Goal: Information Seeking & Learning: Learn about a topic

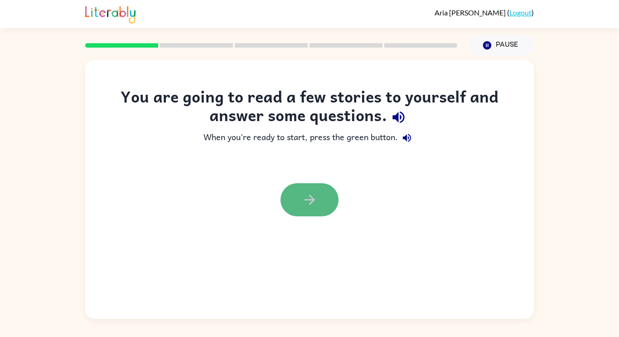
click at [317, 189] on button "button" at bounding box center [310, 199] width 58 height 33
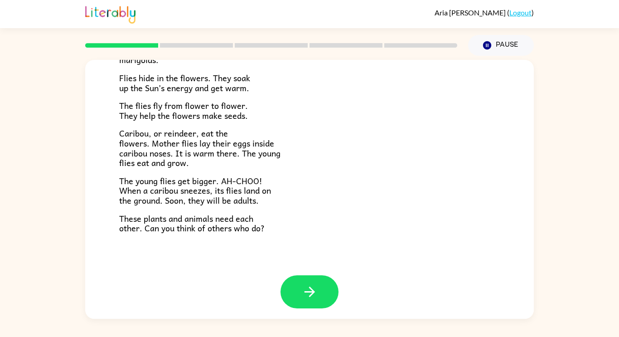
scroll to position [186, 0]
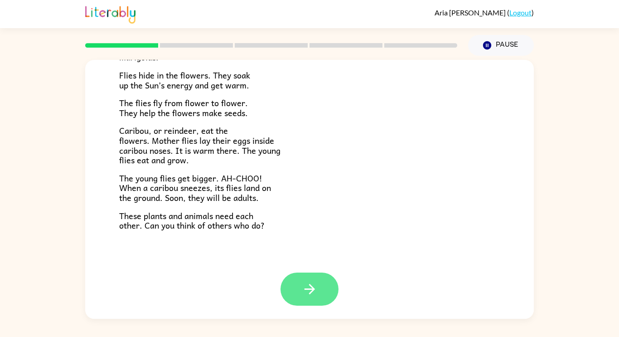
click at [310, 287] on icon "button" at bounding box center [310, 289] width 16 height 16
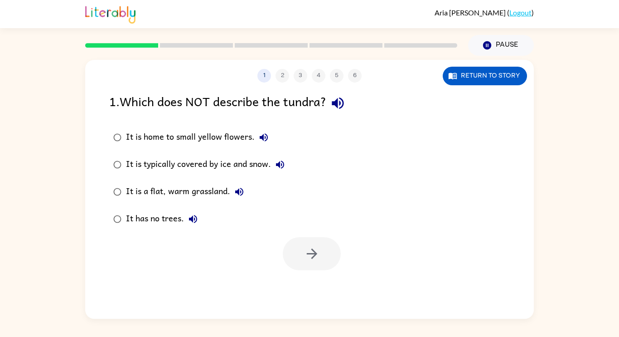
scroll to position [0, 0]
click at [340, 101] on icon "button" at bounding box center [338, 103] width 12 height 12
click at [338, 102] on icon "button" at bounding box center [338, 103] width 12 height 12
click at [262, 144] on button "It is home to small yellow flowers." at bounding box center [264, 137] width 18 height 18
click at [266, 138] on icon "button" at bounding box center [264, 137] width 8 height 8
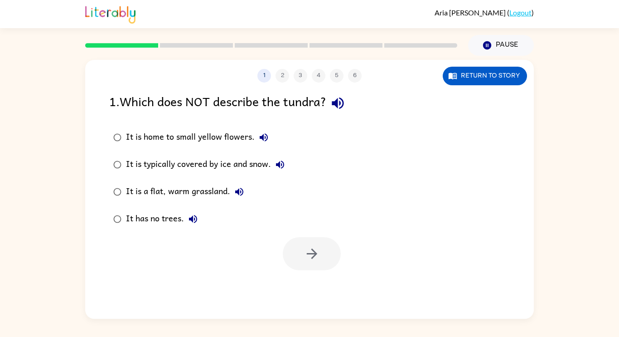
click at [263, 142] on icon "button" at bounding box center [263, 137] width 11 height 11
click at [490, 72] on button "Return to story" at bounding box center [485, 76] width 84 height 19
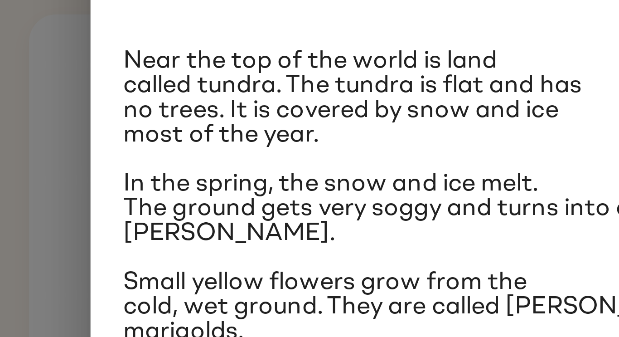
scroll to position [2, 0]
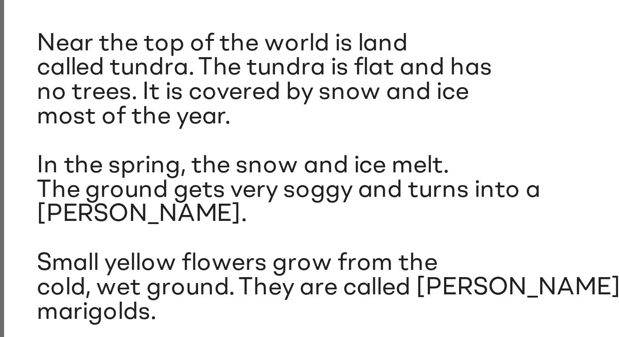
click at [142, 145] on span "Small yellow flowers grow from the cold, wet ground. They are called [PERSON_NA…" at bounding box center [213, 156] width 195 height 24
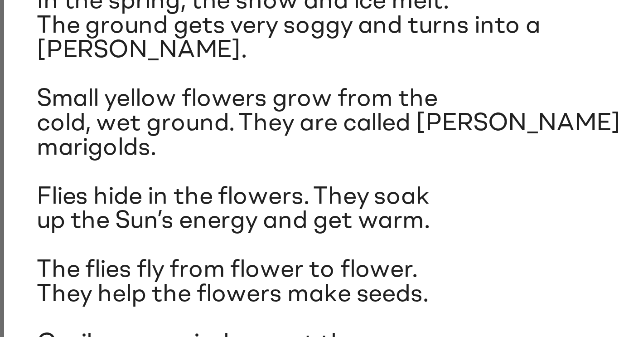
scroll to position [34, 0]
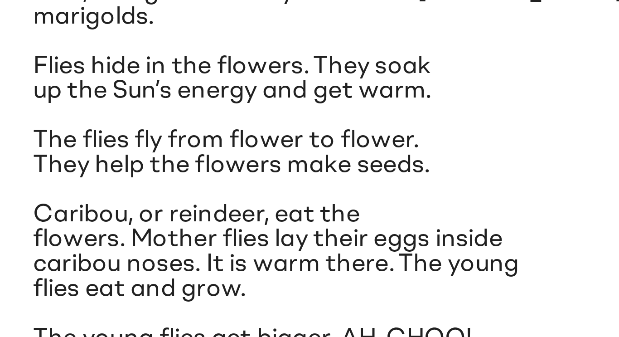
click at [152, 221] on span "Caribou, or reindeer, eat the flowers. Mother flies lay their eggs inside carib…" at bounding box center [196, 210] width 160 height 33
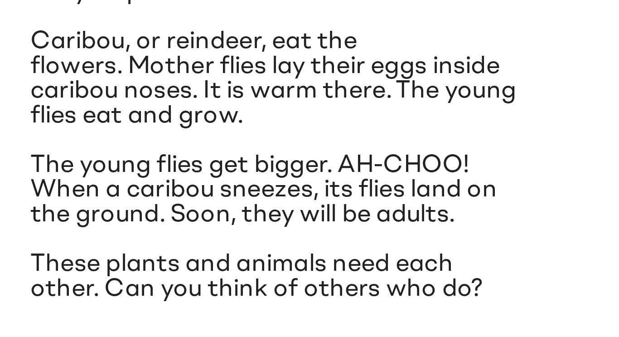
click at [129, 202] on span "Caribou, or reindeer, eat the flowers. Mother flies lay their eggs inside carib…" at bounding box center [196, 210] width 160 height 33
click at [131, 203] on span "Caribou, or reindeer, eat the flowers. Mother flies lay their eggs inside carib…" at bounding box center [196, 210] width 160 height 33
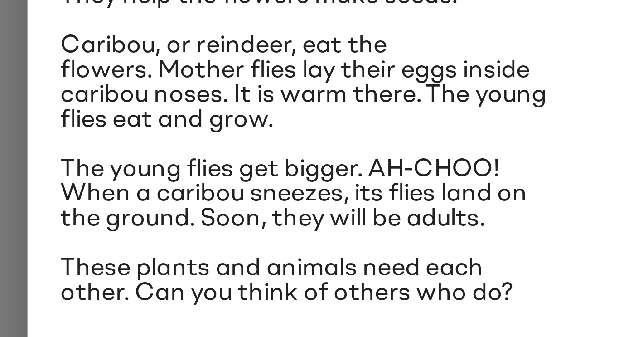
click at [160, 235] on span "The young flies get bigger. AH-CHOO! When a caribou sneezes, its flies land on …" at bounding box center [193, 246] width 154 height 24
click at [146, 233] on div "Near the top of the world is land called tundra. The tundra is flat and has no …" at bounding box center [309, 150] width 386 height 266
click at [143, 233] on div "Near the top of the world is land called tundra. The tundra is flat and has no …" at bounding box center [309, 150] width 386 height 266
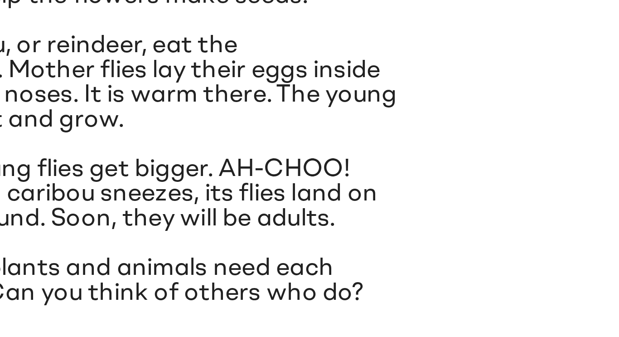
click at [208, 234] on div "Near the top of the world is land called tundra. The tundra is flat and has no …" at bounding box center [309, 150] width 386 height 266
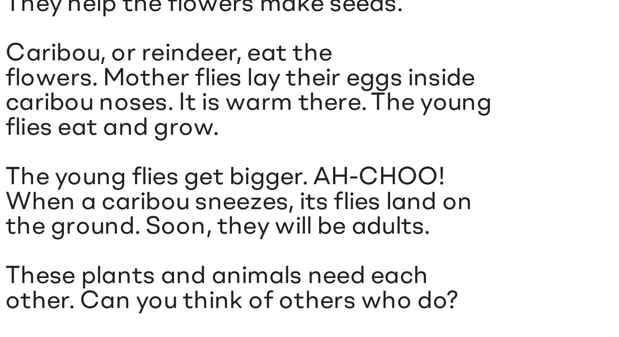
click at [229, 260] on div "Near the top of the world is land called tundra. The tundra is flat and has no …" at bounding box center [309, 150] width 386 height 266
click at [233, 264] on div "Near the top of the world is land called tundra. The tundra is flat and has no …" at bounding box center [309, 150] width 386 height 266
click at [237, 267] on span "These plants and animals need each other. Can you think of others who do?" at bounding box center [191, 275] width 150 height 16
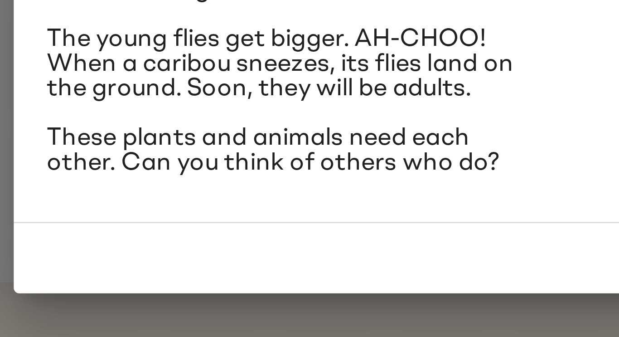
scroll to position [0, 0]
click at [148, 242] on span "The young flies get bigger. AH-CHOO! When a caribou sneezes, its flies land on …" at bounding box center [193, 246] width 154 height 24
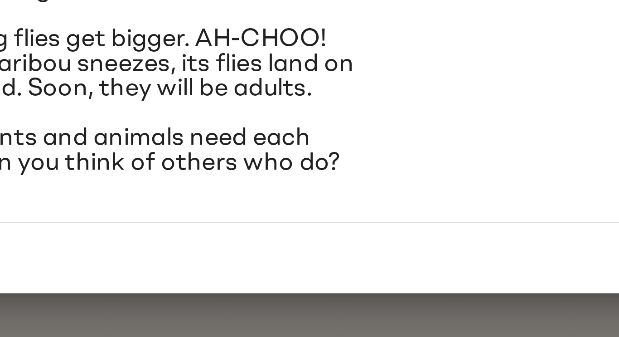
click at [199, 242] on span "The young flies get bigger. AH-CHOO! When a caribou sneezes, its flies land on …" at bounding box center [193, 246] width 154 height 24
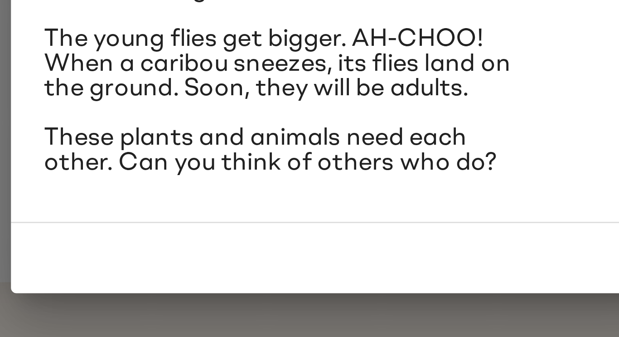
click at [249, 261] on div "Near the top of the world is land called tundra. The tundra is flat and has no …" at bounding box center [309, 150] width 386 height 266
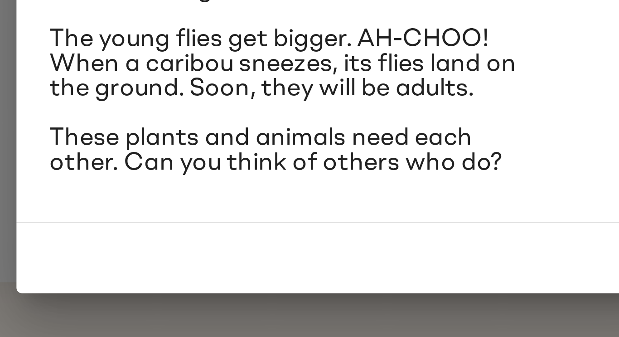
click at [155, 276] on span "These plants and animals need each other. Can you think of others who do?" at bounding box center [191, 275] width 150 height 16
click at [186, 280] on span "These plants and animals need each other. Can you think of others who do?" at bounding box center [191, 275] width 150 height 16
click at [120, 282] on span "These plants and animals need each other. Can you think of others who do?" at bounding box center [191, 275] width 150 height 16
click at [147, 283] on span "These plants and animals need each other. Can you think of others who do?" at bounding box center [191, 275] width 150 height 16
click at [166, 284] on div "Near the top of the world is land called tundra. The tundra is flat and has no …" at bounding box center [310, 172] width 408 height 256
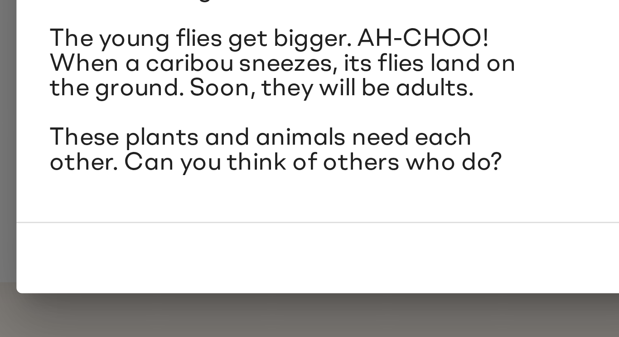
click at [180, 284] on div "Near the top of the world is land called tundra. The tundra is flat and has no …" at bounding box center [310, 172] width 408 height 256
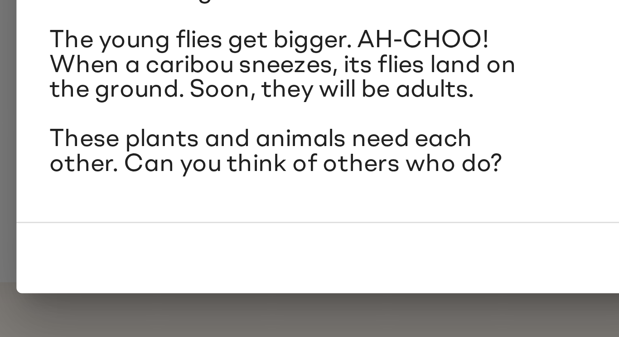
click at [220, 289] on div "Near the top of the world is land called tundra. The tundra is flat and has no …" at bounding box center [310, 172] width 408 height 256
click at [242, 290] on div "Near the top of the world is land called tundra. The tundra is flat and has no …" at bounding box center [310, 172] width 408 height 256
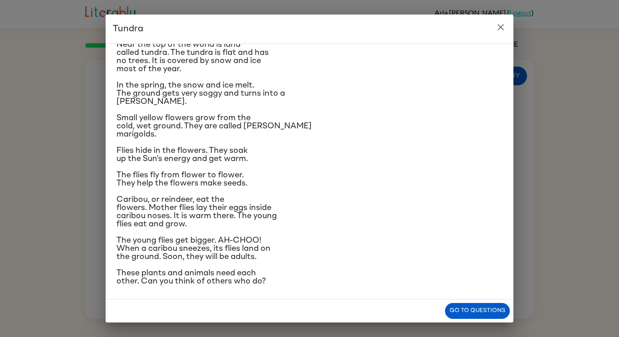
scroll to position [34, 0]
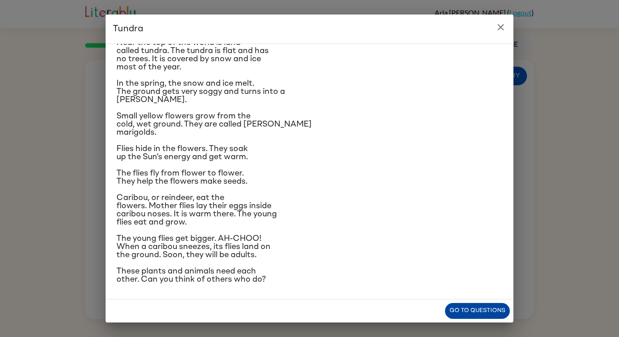
click at [489, 310] on button "Go to questions" at bounding box center [477, 311] width 65 height 16
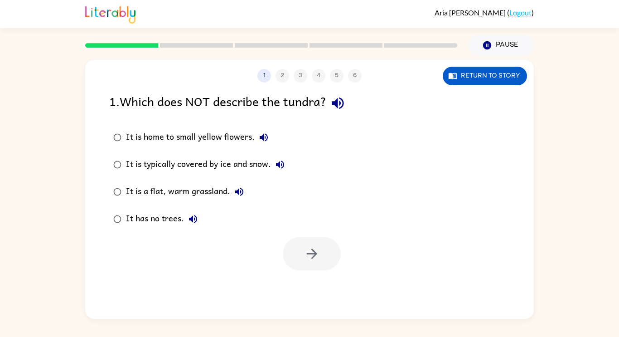
click at [340, 105] on icon "button" at bounding box center [338, 103] width 12 height 12
click at [264, 144] on button "It is home to small yellow flowers." at bounding box center [264, 137] width 18 height 18
click at [280, 168] on icon "button" at bounding box center [280, 164] width 11 height 11
click at [282, 169] on icon "button" at bounding box center [280, 164] width 11 height 11
click at [280, 174] on div "It is typically covered by ice and snow." at bounding box center [207, 164] width 163 height 18
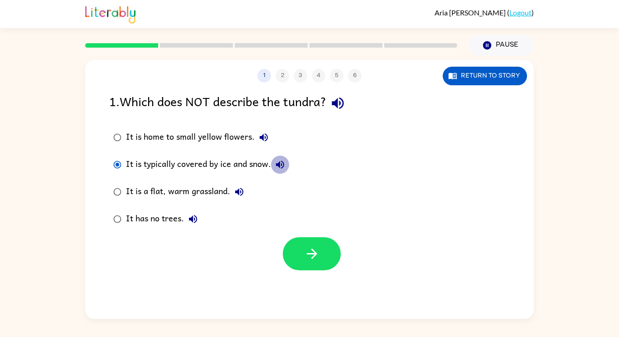
click at [288, 164] on button "It is typically covered by ice and snow." at bounding box center [280, 164] width 18 height 18
click at [288, 174] on div "It is typically covered by ice and snow." at bounding box center [207, 164] width 163 height 18
click at [237, 196] on icon "button" at bounding box center [239, 191] width 11 height 11
click at [193, 222] on icon "button" at bounding box center [193, 219] width 8 height 8
click at [318, 259] on icon "button" at bounding box center [312, 254] width 16 height 16
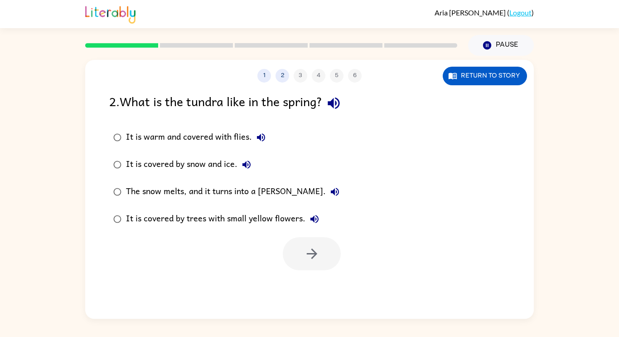
click at [334, 114] on button "button" at bounding box center [333, 103] width 23 height 23
click at [262, 137] on icon "button" at bounding box center [261, 137] width 11 height 11
click at [255, 160] on div "It is covered by snow and ice." at bounding box center [191, 164] width 130 height 18
click at [250, 160] on icon "button" at bounding box center [246, 164] width 11 height 11
click at [326, 186] on button "The snow melts, and it turns into a [PERSON_NAME]." at bounding box center [335, 192] width 18 height 18
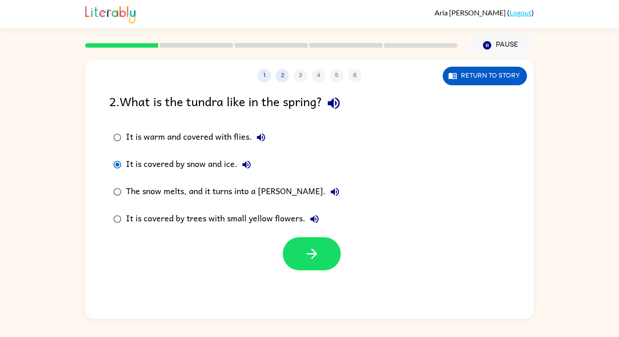
click at [322, 220] on button "It is covered by trees with small yellow flowers." at bounding box center [314, 219] width 18 height 18
click at [328, 256] on button "button" at bounding box center [312, 253] width 58 height 33
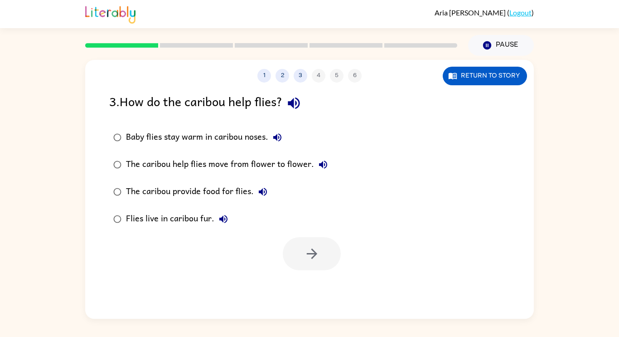
click at [296, 114] on button "button" at bounding box center [293, 103] width 23 height 23
click at [286, 144] on div "Baby flies stay warm in caribou noses." at bounding box center [206, 137] width 160 height 18
click at [280, 143] on button "Baby flies stay warm in caribou noses." at bounding box center [277, 137] width 18 height 18
click at [277, 143] on icon "button" at bounding box center [277, 137] width 11 height 11
click at [277, 139] on icon "button" at bounding box center [277, 137] width 8 height 8
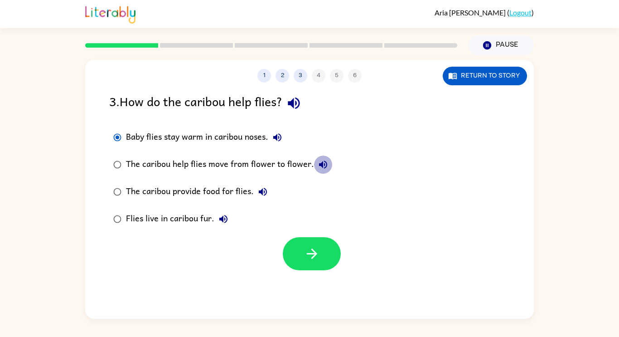
click at [327, 167] on button "The caribou help flies move from flower to flower." at bounding box center [323, 164] width 18 height 18
click at [270, 197] on button "The caribou provide food for flies." at bounding box center [263, 192] width 18 height 18
click at [228, 220] on icon "button" at bounding box center [223, 218] width 11 height 11
click at [308, 262] on icon "button" at bounding box center [312, 254] width 16 height 16
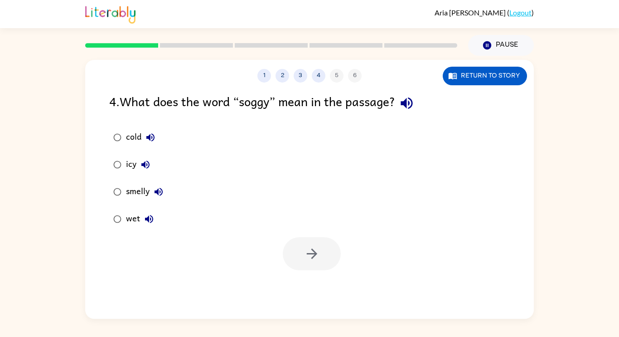
click at [154, 137] on icon "button" at bounding box center [150, 137] width 11 height 11
click at [412, 103] on icon "button" at bounding box center [407, 103] width 16 height 16
click at [409, 110] on icon "button" at bounding box center [407, 103] width 16 height 16
click at [156, 128] on div "cold" at bounding box center [143, 137] width 34 height 18
click at [157, 222] on button "wet" at bounding box center [149, 219] width 18 height 18
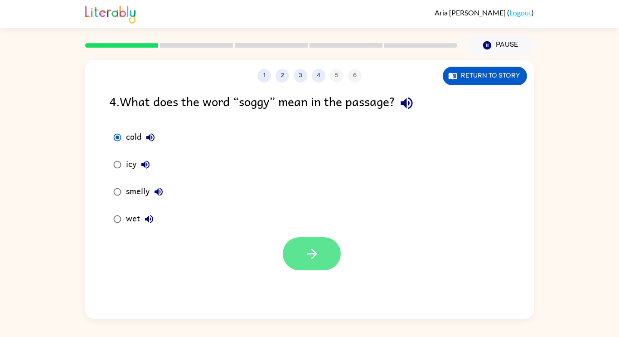
click at [299, 259] on button "button" at bounding box center [312, 253] width 58 height 33
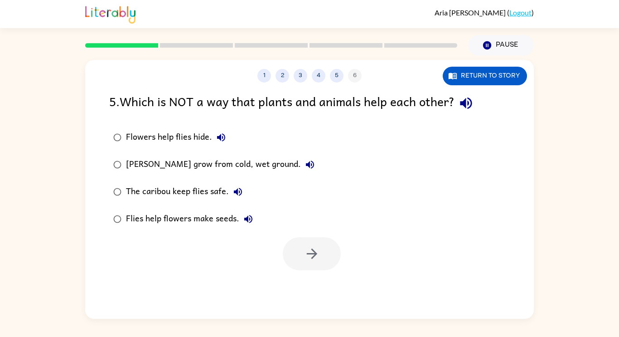
click at [467, 107] on icon "button" at bounding box center [466, 103] width 12 height 12
click at [223, 142] on icon "button" at bounding box center [221, 137] width 11 height 11
click at [314, 162] on button "[PERSON_NAME] grow from cold, wet ground." at bounding box center [310, 164] width 18 height 18
click at [237, 198] on button "The caribou keep flies safe." at bounding box center [238, 192] width 18 height 18
click at [249, 221] on icon "button" at bounding box center [248, 218] width 11 height 11
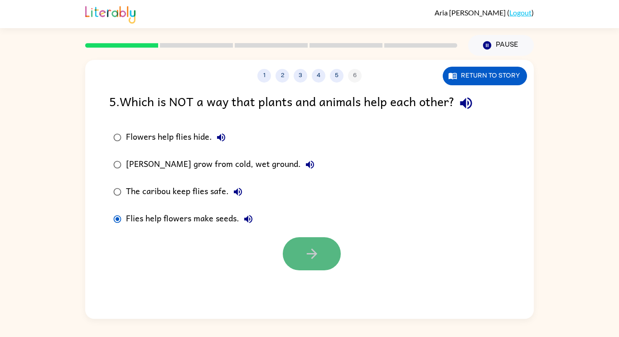
click at [318, 253] on icon "button" at bounding box center [312, 254] width 16 height 16
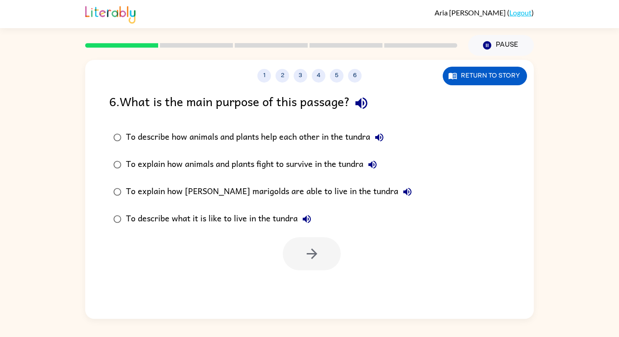
click at [363, 104] on icon "button" at bounding box center [361, 103] width 12 height 12
click at [383, 141] on icon "button" at bounding box center [379, 137] width 11 height 11
click at [377, 162] on icon "button" at bounding box center [372, 164] width 8 height 8
click at [398, 199] on button "To explain how [PERSON_NAME] marigolds are able to live in the tundra" at bounding box center [407, 192] width 18 height 18
click at [398, 191] on button "To explain how [PERSON_NAME] marigolds are able to live in the tundra" at bounding box center [407, 192] width 18 height 18
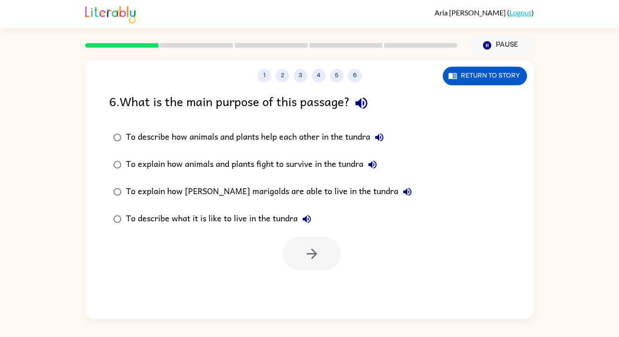
click at [373, 200] on div "To explain how [PERSON_NAME] marigolds are able to live in the tundra" at bounding box center [271, 192] width 291 height 18
click at [375, 194] on div "To explain how [PERSON_NAME] marigolds are able to live in the tundra" at bounding box center [271, 192] width 291 height 18
click at [398, 187] on button "To explain how [PERSON_NAME] marigolds are able to live in the tundra" at bounding box center [407, 192] width 18 height 18
click at [402, 191] on icon "button" at bounding box center [407, 191] width 11 height 11
click at [402, 197] on icon "button" at bounding box center [407, 191] width 11 height 11
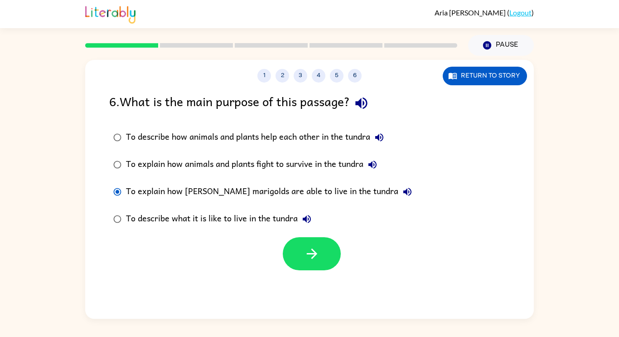
click at [309, 226] on button "To describe what it is like to live in the tundra" at bounding box center [307, 219] width 18 height 18
click at [320, 257] on button "button" at bounding box center [312, 253] width 58 height 33
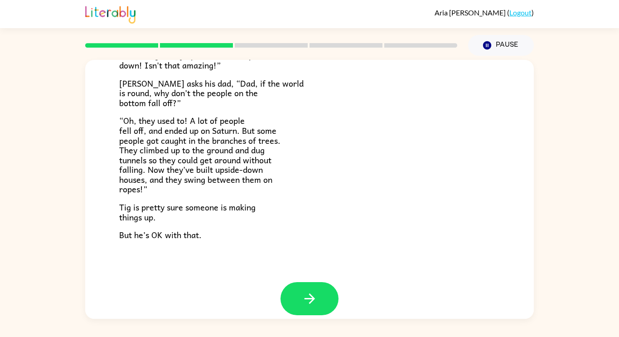
scroll to position [263, 0]
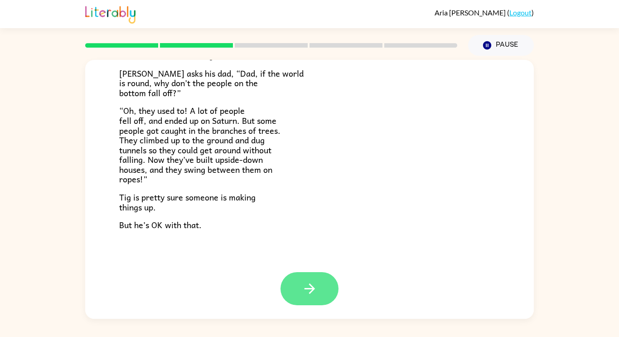
click at [302, 304] on button "button" at bounding box center [310, 288] width 58 height 33
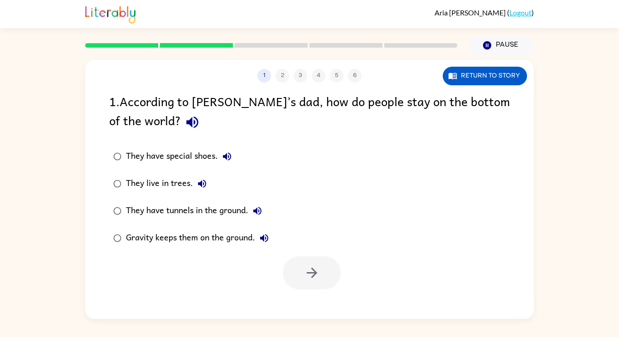
click at [229, 158] on icon "button" at bounding box center [227, 156] width 11 height 11
click at [311, 281] on button "button" at bounding box center [312, 272] width 58 height 33
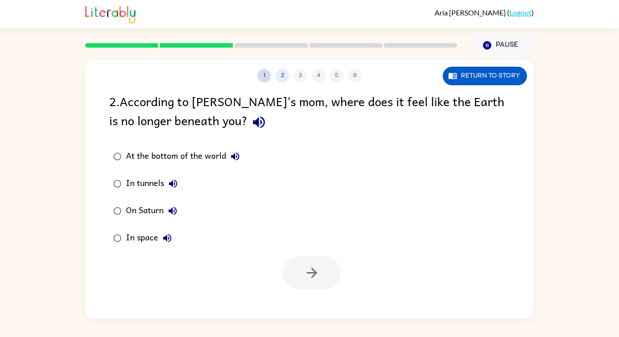
click at [258, 73] on button "1" at bounding box center [264, 76] width 14 height 14
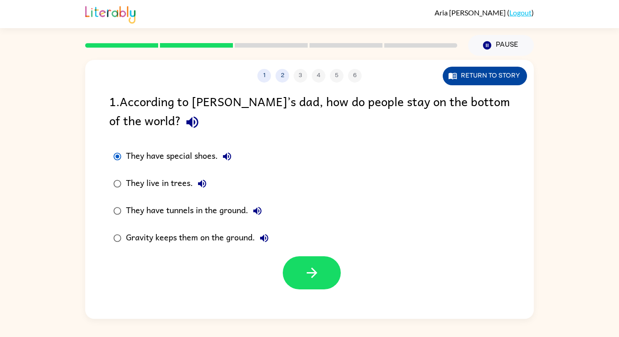
click at [505, 79] on button "Return to story" at bounding box center [485, 76] width 84 height 19
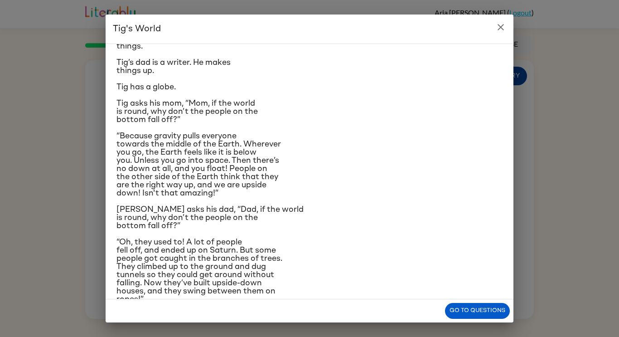
scroll to position [25, 0]
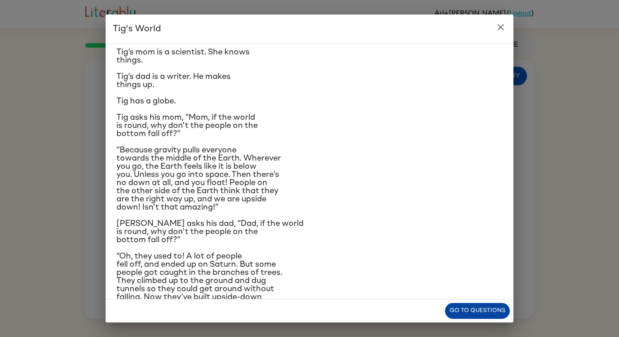
click at [469, 310] on button "Go to questions" at bounding box center [477, 311] width 65 height 16
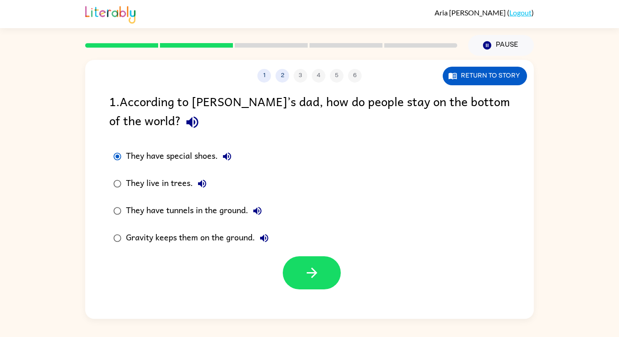
click at [206, 189] on button "They live in trees." at bounding box center [202, 183] width 18 height 18
click at [260, 208] on icon "button" at bounding box center [257, 210] width 11 height 11
click at [466, 107] on div "1 . According to [PERSON_NAME]’s dad, how do people stay on the bottom of the w…" at bounding box center [309, 113] width 401 height 42
click at [184, 117] on icon "button" at bounding box center [192, 122] width 16 height 16
click at [184, 118] on icon "button" at bounding box center [192, 122] width 16 height 16
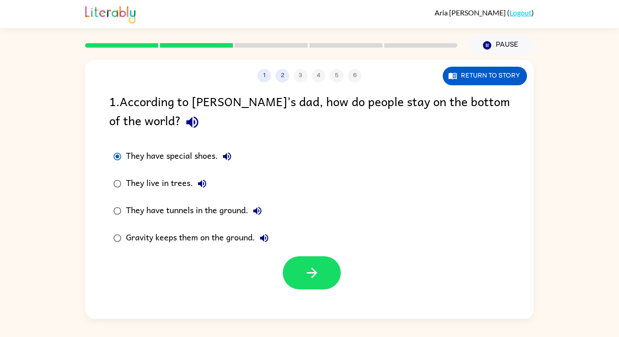
click at [186, 117] on icon "button" at bounding box center [192, 122] width 12 height 12
click at [225, 172] on label "They live in trees." at bounding box center [191, 183] width 174 height 27
click at [225, 164] on button "They have special shoes." at bounding box center [227, 156] width 18 height 18
click at [235, 153] on button "They have special shoes." at bounding box center [227, 156] width 18 height 18
click at [229, 159] on icon "button" at bounding box center [227, 156] width 11 height 11
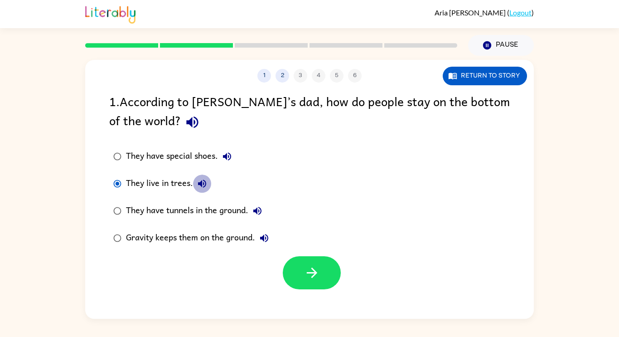
click at [209, 185] on button "They live in trees." at bounding box center [202, 183] width 18 height 18
click at [206, 185] on icon "button" at bounding box center [202, 183] width 11 height 11
click at [266, 211] on button "They have tunnels in the ground." at bounding box center [257, 211] width 18 height 18
click at [260, 209] on icon "button" at bounding box center [257, 211] width 8 height 8
click at [261, 210] on icon "button" at bounding box center [257, 210] width 11 height 11
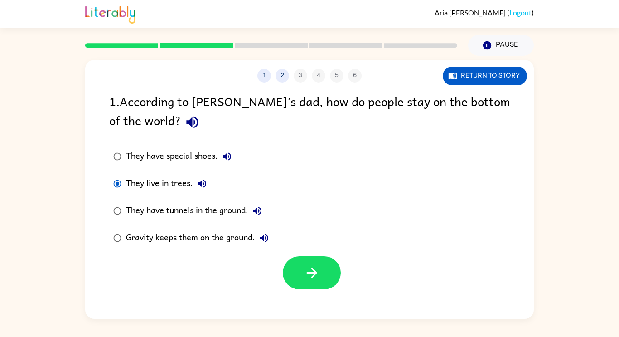
click at [273, 237] on button "Gravity keeps them on the ground." at bounding box center [264, 238] width 18 height 18
click at [266, 247] on button "Gravity keeps them on the ground." at bounding box center [264, 238] width 18 height 18
click at [271, 243] on button "Gravity keeps them on the ground." at bounding box center [264, 238] width 18 height 18
click at [309, 282] on button "button" at bounding box center [312, 272] width 58 height 33
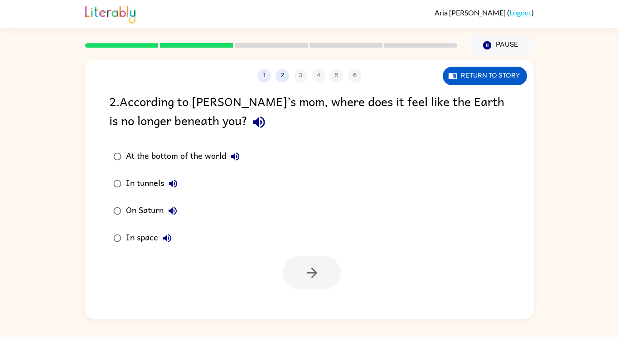
click at [247, 132] on button "button" at bounding box center [258, 122] width 23 height 23
click at [238, 163] on button "At the bottom of the world" at bounding box center [235, 156] width 18 height 18
click at [179, 188] on icon "button" at bounding box center [173, 183] width 11 height 11
click at [179, 215] on button "On Saturn" at bounding box center [173, 211] width 18 height 18
click at [167, 247] on button "In space" at bounding box center [167, 238] width 18 height 18
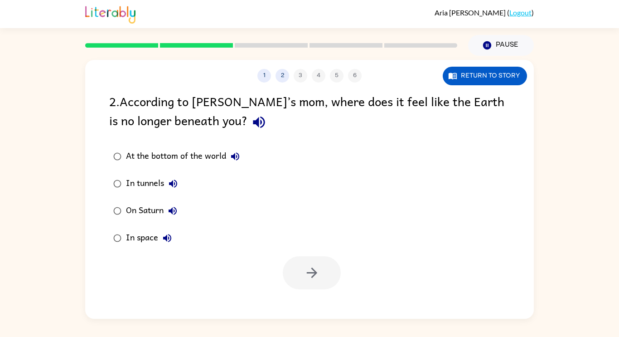
click at [167, 237] on icon "button" at bounding box center [167, 238] width 8 height 8
click at [306, 276] on icon "button" at bounding box center [312, 273] width 16 height 16
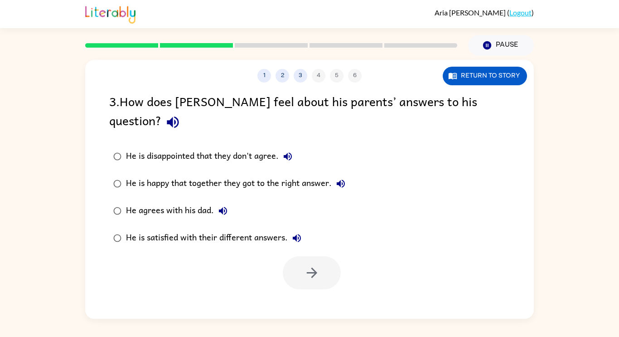
click at [181, 114] on icon "button" at bounding box center [173, 122] width 16 height 16
click at [290, 151] on icon "button" at bounding box center [287, 156] width 11 height 11
click at [340, 179] on icon "button" at bounding box center [341, 183] width 8 height 8
click at [209, 202] on div "He agrees with his dad." at bounding box center [179, 211] width 106 height 18
click at [222, 202] on button "He agrees with his dad." at bounding box center [223, 211] width 18 height 18
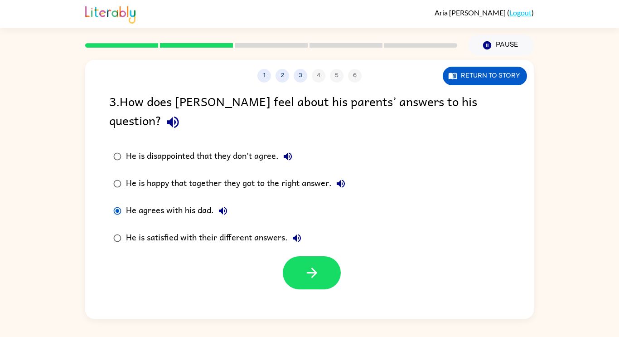
click at [292, 232] on icon "button" at bounding box center [296, 237] width 11 height 11
click at [306, 256] on button "button" at bounding box center [312, 272] width 58 height 33
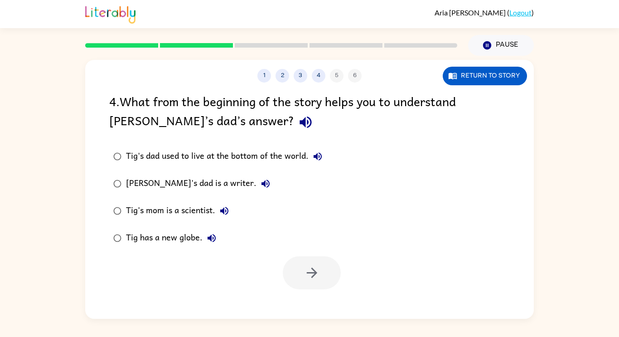
click at [298, 130] on icon "button" at bounding box center [306, 122] width 16 height 16
click at [322, 157] on icon "button" at bounding box center [318, 156] width 8 height 8
click at [260, 186] on icon "button" at bounding box center [265, 183] width 11 height 11
click at [226, 218] on button "Tig's mom is a scientist." at bounding box center [224, 211] width 18 height 18
click at [231, 217] on button "Tig's mom is a scientist." at bounding box center [224, 211] width 18 height 18
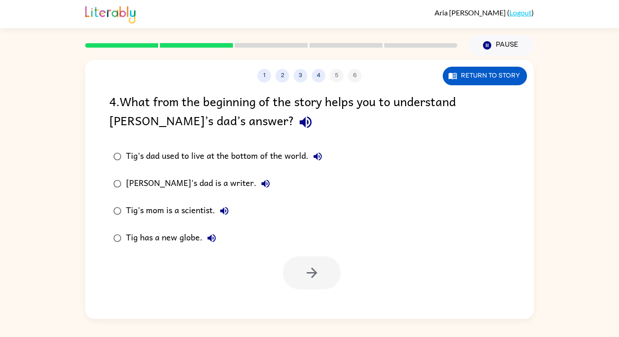
click at [232, 213] on button "Tig's mom is a scientist." at bounding box center [224, 211] width 18 height 18
click at [216, 242] on icon "button" at bounding box center [211, 237] width 11 height 11
click at [283, 279] on div at bounding box center [312, 272] width 58 height 33
click at [295, 280] on button "button" at bounding box center [312, 272] width 58 height 33
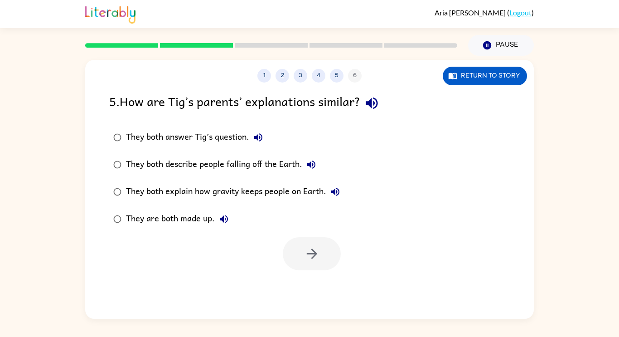
click at [376, 112] on button "button" at bounding box center [371, 103] width 23 height 23
click at [256, 151] on label "They both describe people falling off the Earth." at bounding box center [226, 164] width 245 height 27
click at [263, 140] on icon "button" at bounding box center [258, 137] width 11 height 11
click at [317, 169] on button "They both describe people falling off the Earth." at bounding box center [311, 164] width 18 height 18
click at [339, 196] on icon "button" at bounding box center [335, 191] width 11 height 11
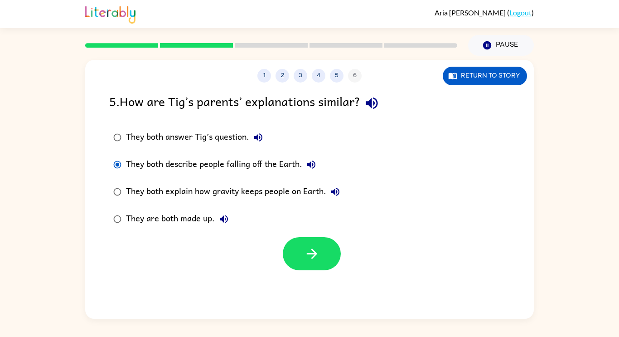
click at [230, 218] on button "They are both made up." at bounding box center [224, 219] width 18 height 18
click at [221, 137] on div "They both answer Tig’s question." at bounding box center [196, 137] width 141 height 18
click at [304, 251] on icon "button" at bounding box center [312, 254] width 16 height 16
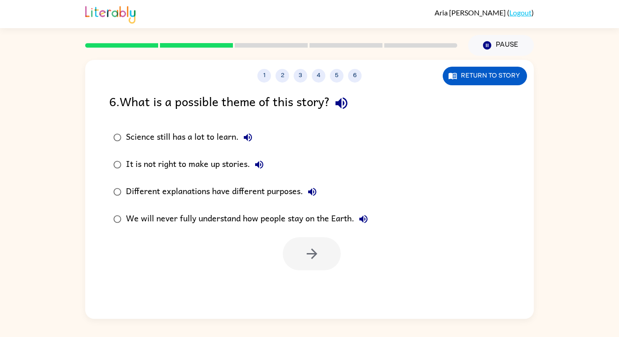
click at [344, 107] on icon "button" at bounding box center [341, 103] width 12 height 12
click at [353, 99] on button "button" at bounding box center [341, 103] width 23 height 23
click at [255, 144] on div "Science still has a lot to learn." at bounding box center [191, 137] width 131 height 18
click at [249, 136] on icon "button" at bounding box center [247, 137] width 11 height 11
click at [266, 159] on button "It is not right to make up stories." at bounding box center [259, 164] width 18 height 18
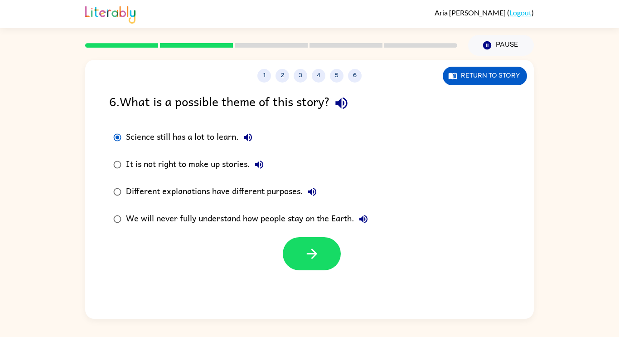
click at [314, 194] on icon "button" at bounding box center [312, 192] width 8 height 8
click at [359, 215] on icon "button" at bounding box center [363, 218] width 11 height 11
click at [283, 222] on div "We will never fully understand how people stay on the Earth." at bounding box center [249, 219] width 247 height 18
click at [321, 261] on button "button" at bounding box center [312, 253] width 58 height 33
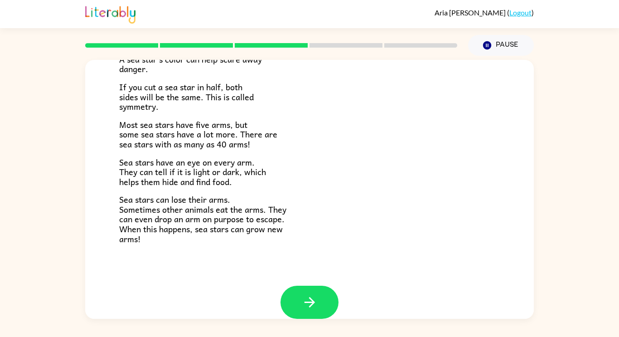
scroll to position [262, 0]
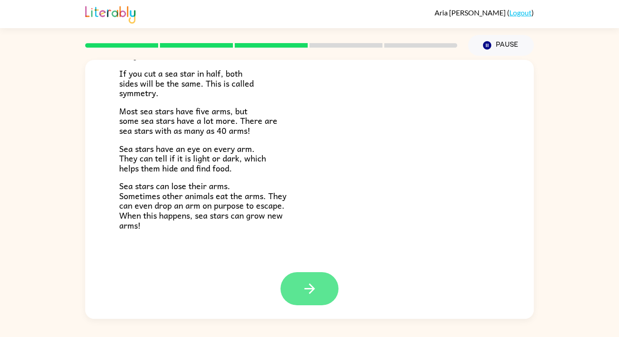
click at [298, 295] on button "button" at bounding box center [310, 288] width 58 height 33
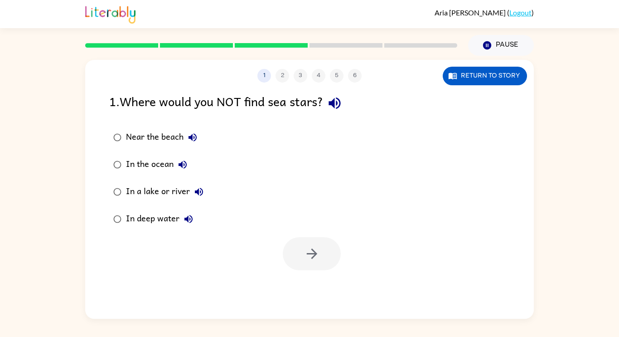
scroll to position [0, 0]
click at [334, 103] on icon "button" at bounding box center [335, 103] width 12 height 12
click at [191, 139] on icon "button" at bounding box center [193, 137] width 8 height 8
click at [179, 161] on icon "button" at bounding box center [182, 164] width 11 height 11
click at [200, 192] on icon "button" at bounding box center [199, 192] width 8 height 8
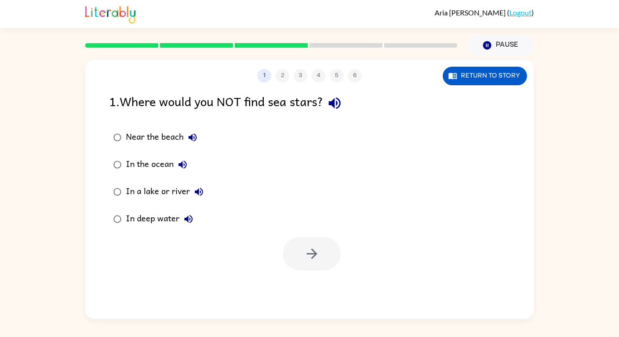
click at [184, 227] on button "In deep water" at bounding box center [188, 219] width 18 height 18
click at [185, 227] on button "In deep water" at bounding box center [188, 219] width 18 height 18
click at [294, 254] on button "button" at bounding box center [312, 253] width 58 height 33
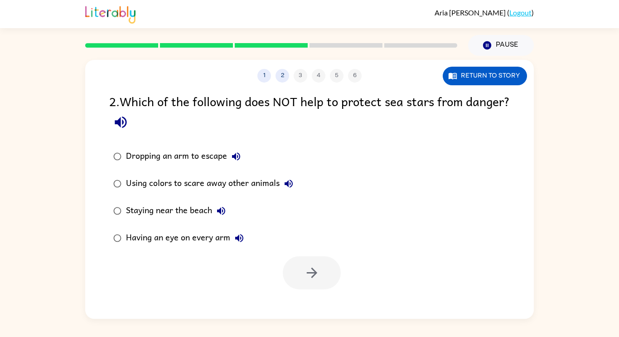
click at [129, 124] on icon "button" at bounding box center [121, 122] width 16 height 16
click at [235, 161] on icon "button" at bounding box center [236, 156] width 11 height 11
click at [283, 199] on label "Staying near the beach" at bounding box center [203, 210] width 198 height 27
click at [291, 186] on icon "button" at bounding box center [288, 183] width 11 height 11
click at [290, 185] on icon "button" at bounding box center [288, 183] width 11 height 11
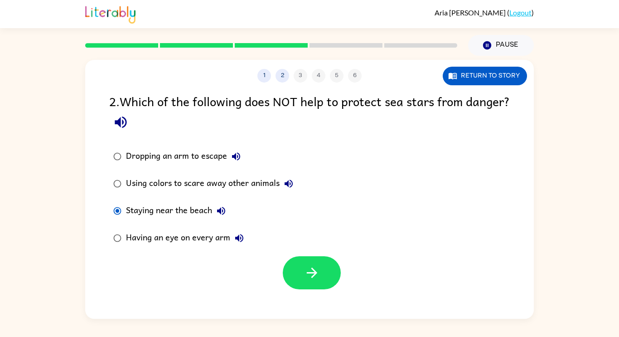
click at [282, 184] on button "Using colors to scare away other animals" at bounding box center [289, 183] width 18 height 18
click at [221, 208] on icon "button" at bounding box center [221, 211] width 8 height 8
click at [240, 239] on icon "button" at bounding box center [239, 237] width 11 height 11
click at [230, 187] on div "Using colors to scare away other animals" at bounding box center [212, 183] width 172 height 18
click at [318, 280] on icon "button" at bounding box center [312, 273] width 16 height 16
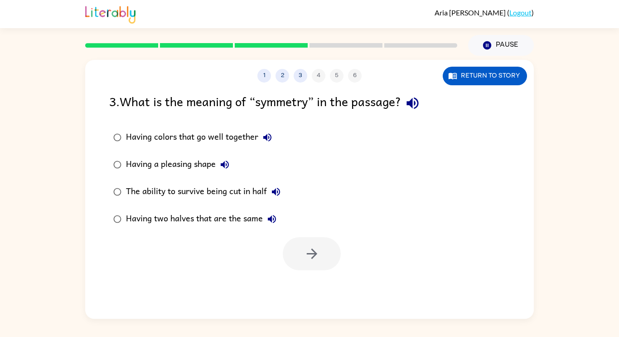
click at [408, 99] on icon "button" at bounding box center [413, 103] width 16 height 16
click at [421, 105] on icon "button" at bounding box center [413, 103] width 16 height 16
click at [410, 103] on icon "button" at bounding box center [413, 103] width 16 height 16
click at [276, 137] on button "Having colors that go well together" at bounding box center [267, 137] width 18 height 18
click at [225, 163] on icon "button" at bounding box center [225, 164] width 8 height 8
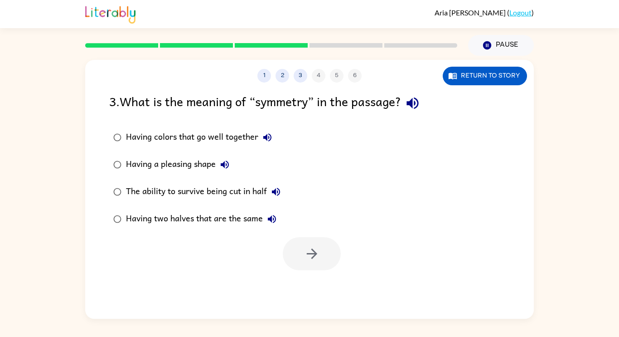
click at [239, 182] on label "The ability to survive being cut in half" at bounding box center [196, 191] width 185 height 27
click at [232, 164] on button "Having a pleasing shape" at bounding box center [225, 164] width 18 height 18
click at [274, 187] on icon "button" at bounding box center [276, 191] width 11 height 11
click at [274, 225] on button "Having two halves that are the same" at bounding box center [272, 219] width 18 height 18
click at [433, 101] on div "3 . What is the meaning of “symmetry” in the passage?" at bounding box center [309, 103] width 401 height 23
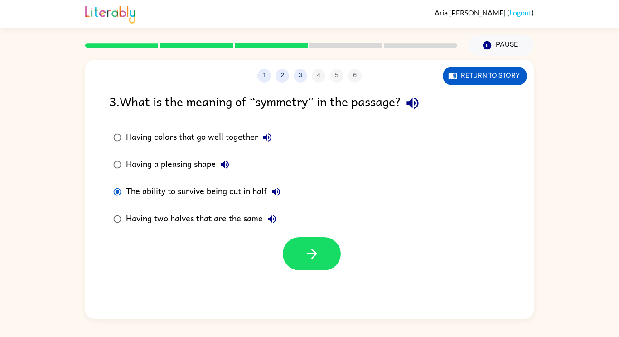
click at [418, 102] on icon "button" at bounding box center [413, 103] width 12 height 12
click at [132, 242] on div at bounding box center [309, 251] width 449 height 38
click at [298, 248] on button "button" at bounding box center [312, 253] width 58 height 33
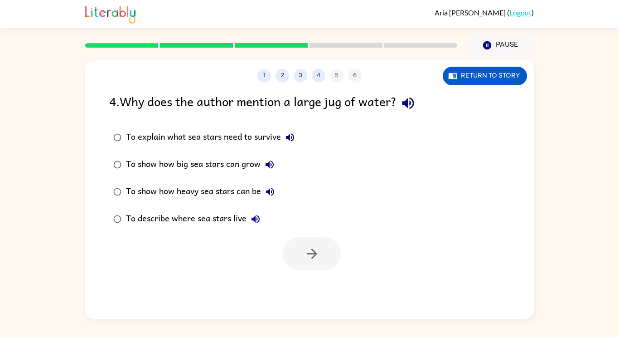
click at [420, 110] on button "button" at bounding box center [408, 103] width 23 height 23
click at [416, 111] on icon "button" at bounding box center [408, 103] width 16 height 16
click at [401, 98] on button "button" at bounding box center [408, 103] width 23 height 23
click at [284, 144] on div "To explain what sea stars need to survive" at bounding box center [212, 137] width 173 height 18
click at [294, 153] on label "To show how big sea stars can grow" at bounding box center [203, 164] width 199 height 27
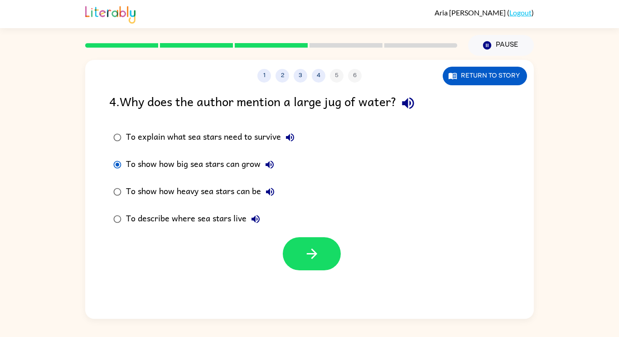
click at [299, 138] on div "To explain what sea stars need to survive" at bounding box center [212, 137] width 173 height 18
click at [294, 131] on button "To explain what sea stars need to survive" at bounding box center [290, 137] width 18 height 18
click at [297, 146] on div "To explain what sea stars need to survive" at bounding box center [212, 137] width 173 height 18
click at [278, 166] on button "To show how big sea stars can grow" at bounding box center [270, 164] width 18 height 18
click at [279, 192] on button "To show how heavy sea stars can be" at bounding box center [270, 192] width 18 height 18
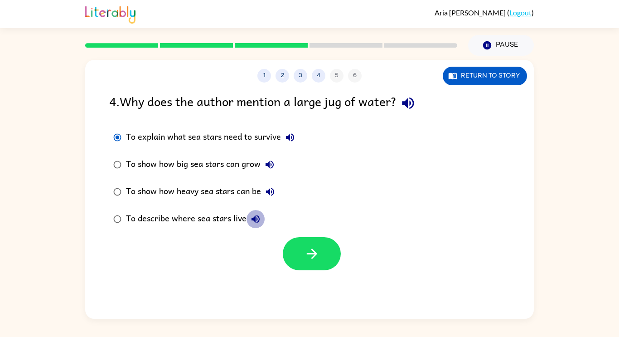
click at [260, 218] on icon "button" at bounding box center [255, 218] width 11 height 11
click at [322, 246] on button "button" at bounding box center [312, 253] width 58 height 33
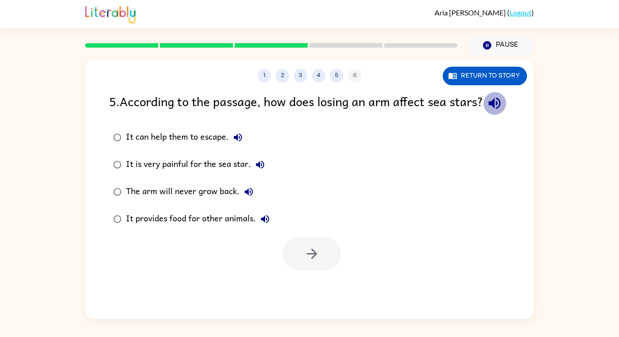
click at [489, 109] on icon "button" at bounding box center [495, 103] width 12 height 12
click at [236, 146] on button "It can help them to escape." at bounding box center [238, 137] width 18 height 18
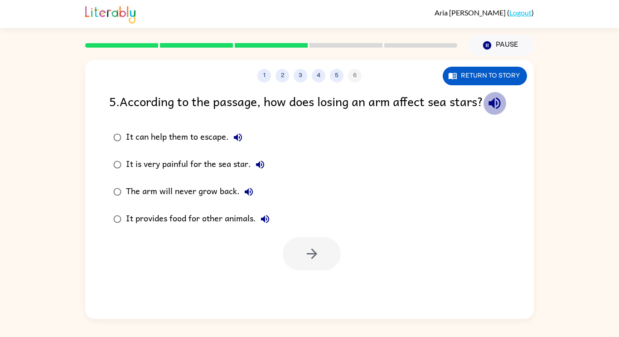
click at [487, 111] on icon "button" at bounding box center [495, 103] width 16 height 16
click at [240, 143] on icon "button" at bounding box center [237, 137] width 11 height 11
click at [257, 174] on button "It is very painful for the sea star." at bounding box center [260, 164] width 18 height 18
click at [250, 201] on button "The arm will never grow back." at bounding box center [249, 192] width 18 height 18
click at [265, 223] on icon "button" at bounding box center [265, 219] width 8 height 8
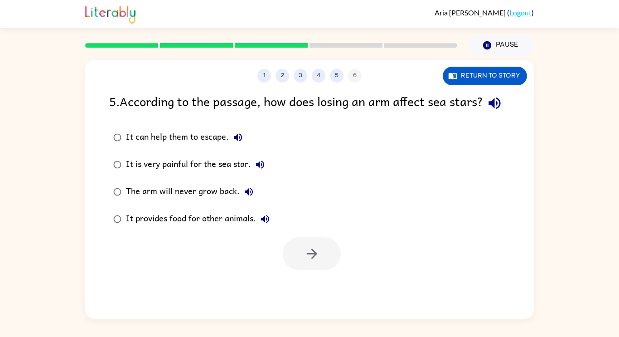
click at [159, 201] on div "The arm will never grow back." at bounding box center [192, 192] width 132 height 18
click at [306, 257] on button "button" at bounding box center [312, 253] width 58 height 33
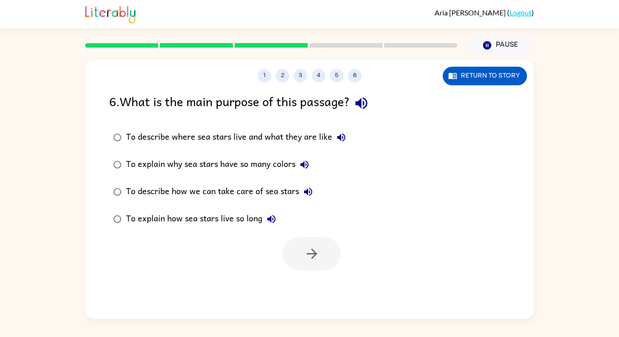
click at [368, 105] on icon "button" at bounding box center [362, 103] width 16 height 16
click at [345, 139] on icon "button" at bounding box center [341, 137] width 8 height 8
click at [307, 162] on icon "button" at bounding box center [304, 164] width 11 height 11
click at [342, 135] on icon "button" at bounding box center [341, 137] width 11 height 11
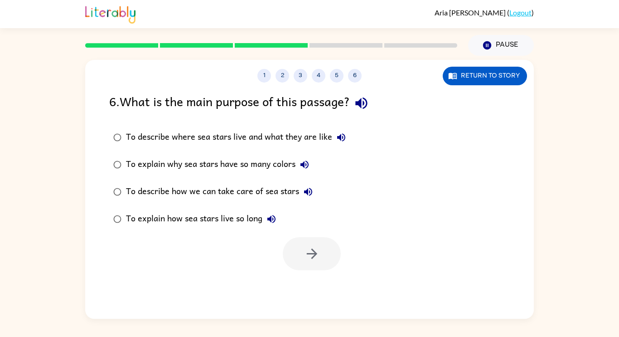
click at [340, 136] on icon "button" at bounding box center [341, 137] width 8 height 8
click at [308, 164] on icon "button" at bounding box center [304, 164] width 11 height 11
click at [311, 191] on icon "button" at bounding box center [308, 191] width 11 height 11
click at [270, 215] on icon "button" at bounding box center [271, 218] width 11 height 11
click at [295, 229] on label "To explain how sea stars live so long" at bounding box center [229, 218] width 251 height 27
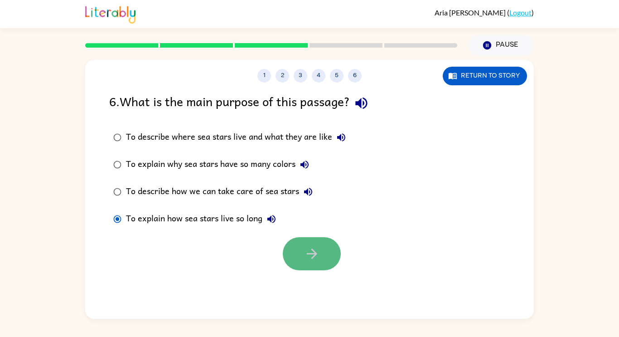
click at [293, 246] on button "button" at bounding box center [312, 253] width 58 height 33
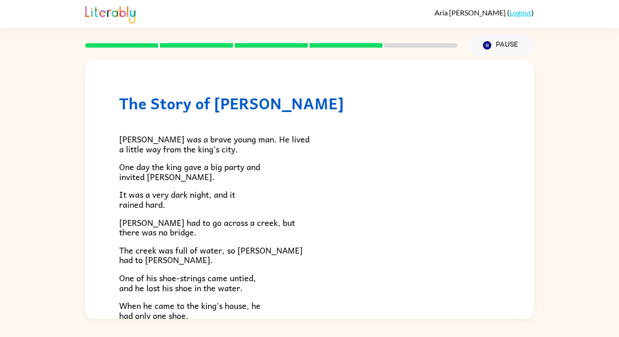
scroll to position [155, 0]
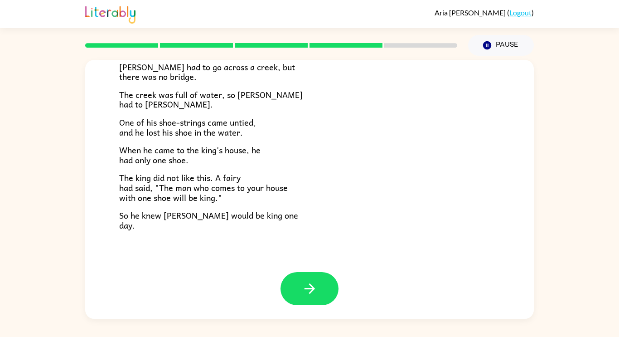
click at [333, 257] on div "The Story of [PERSON_NAME] [PERSON_NAME] was a brave young man. He lived a litt…" at bounding box center [309, 88] width 449 height 368
click at [318, 293] on button "button" at bounding box center [310, 288] width 58 height 33
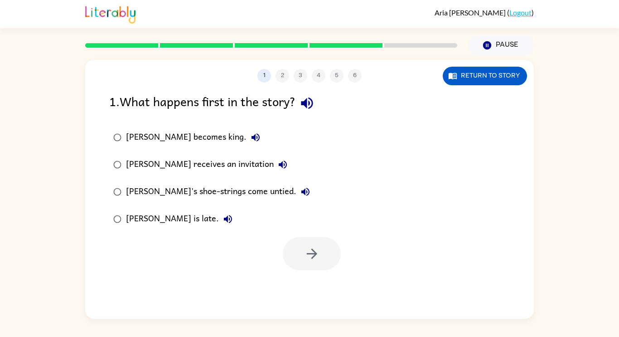
click at [300, 102] on button "button" at bounding box center [306, 103] width 23 height 23
click at [303, 104] on icon "button" at bounding box center [307, 103] width 16 height 16
click at [308, 105] on icon "button" at bounding box center [307, 103] width 12 height 12
click at [250, 138] on icon "button" at bounding box center [255, 137] width 11 height 11
click at [277, 161] on icon "button" at bounding box center [282, 164] width 11 height 11
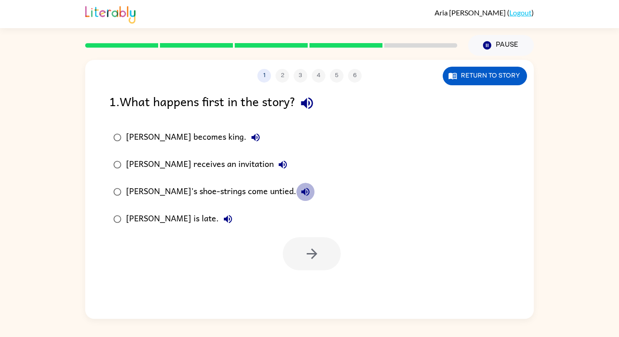
click at [300, 195] on icon "button" at bounding box center [305, 191] width 11 height 11
click at [224, 221] on icon "button" at bounding box center [228, 219] width 8 height 8
click at [317, 257] on icon "button" at bounding box center [312, 254] width 16 height 16
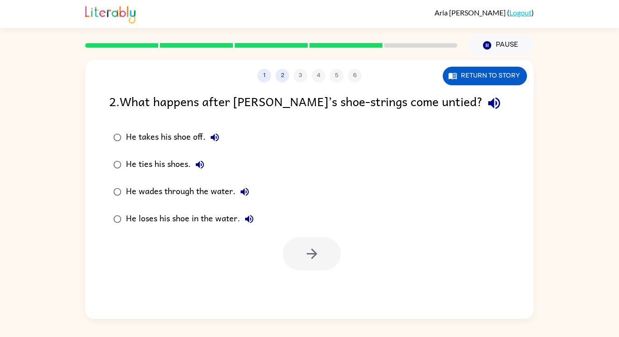
click at [486, 109] on icon "button" at bounding box center [494, 103] width 16 height 16
click at [211, 136] on icon "button" at bounding box center [215, 137] width 8 height 8
click at [199, 163] on icon "button" at bounding box center [200, 164] width 8 height 8
click at [243, 194] on icon "button" at bounding box center [244, 191] width 11 height 11
click at [246, 217] on icon "button" at bounding box center [249, 218] width 11 height 11
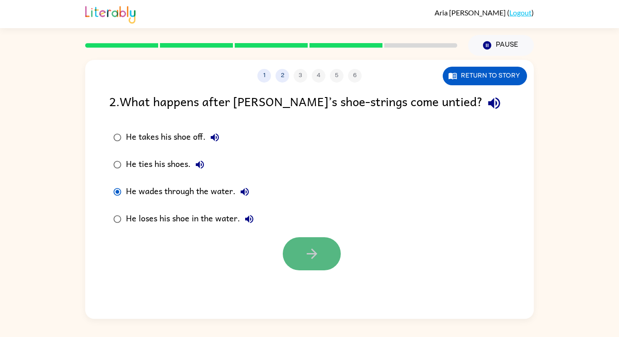
click at [305, 249] on icon "button" at bounding box center [312, 254] width 16 height 16
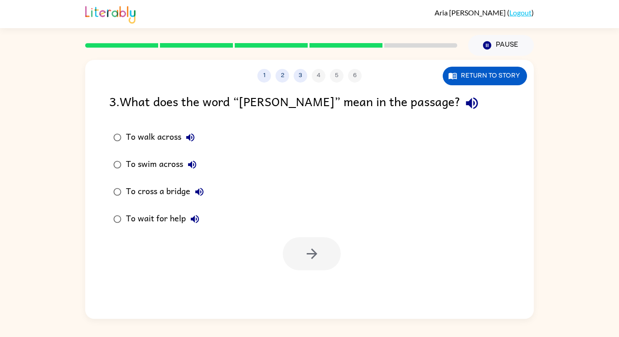
click at [408, 90] on div "1 2 3 4 5 6 Return to story 3 . What does the word “[PERSON_NAME]” mean in the …" at bounding box center [309, 189] width 449 height 259
click at [466, 101] on icon "button" at bounding box center [472, 103] width 12 height 12
click at [190, 139] on icon "button" at bounding box center [190, 137] width 11 height 11
click at [192, 153] on label "To swim across" at bounding box center [158, 164] width 109 height 27
click at [196, 166] on icon "button" at bounding box center [192, 164] width 8 height 8
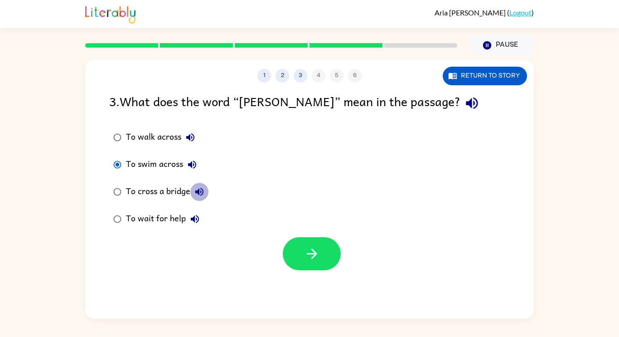
click at [199, 192] on icon "button" at bounding box center [199, 191] width 11 height 11
click at [195, 215] on icon "button" at bounding box center [194, 218] width 11 height 11
click at [464, 99] on icon "button" at bounding box center [472, 103] width 16 height 16
click at [169, 218] on div "To wait for help" at bounding box center [165, 219] width 78 height 18
click at [293, 252] on button "button" at bounding box center [312, 253] width 58 height 33
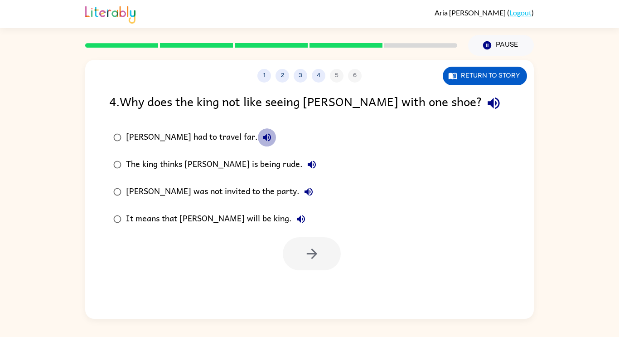
click at [262, 138] on icon "button" at bounding box center [267, 137] width 11 height 11
click at [306, 170] on icon "button" at bounding box center [311, 164] width 11 height 11
click at [303, 193] on icon "button" at bounding box center [308, 191] width 11 height 11
click at [295, 217] on icon "button" at bounding box center [300, 218] width 11 height 11
click at [231, 167] on div "The king thinks [PERSON_NAME] is being rude." at bounding box center [223, 164] width 195 height 18
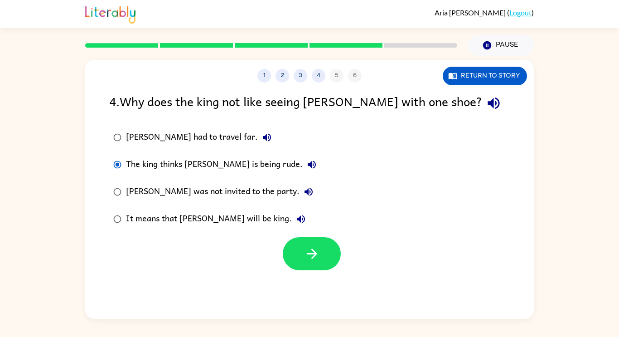
click at [286, 218] on div "[PERSON_NAME] had to travel far. The king thinks [PERSON_NAME] is being rude. […" at bounding box center [220, 178] width 223 height 109
click at [233, 189] on div "[PERSON_NAME] was not invited to the party." at bounding box center [222, 192] width 192 height 18
click at [296, 260] on button "button" at bounding box center [312, 253] width 58 height 33
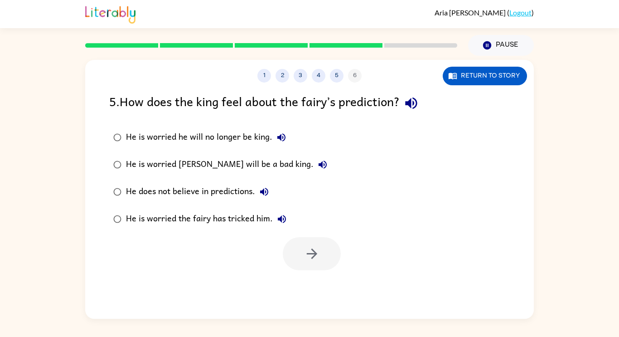
click at [412, 103] on icon "button" at bounding box center [411, 103] width 12 height 12
click at [280, 136] on icon "button" at bounding box center [281, 137] width 8 height 8
click at [319, 163] on icon "button" at bounding box center [323, 164] width 8 height 8
click at [270, 193] on button "He does not believe in predictions." at bounding box center [264, 192] width 18 height 18
click at [283, 221] on icon "button" at bounding box center [281, 218] width 11 height 11
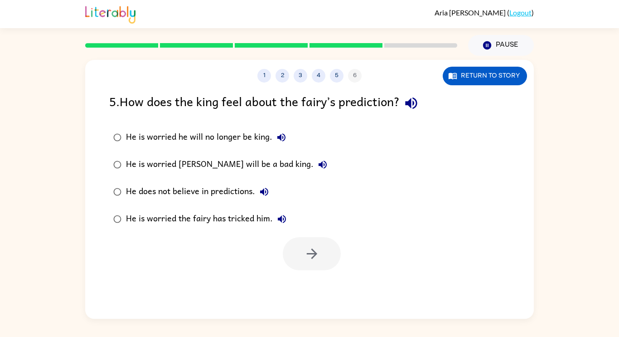
click at [268, 224] on div "He is worried the fairy has tricked him." at bounding box center [208, 219] width 165 height 18
click at [226, 164] on div "He is worried [PERSON_NAME] will be a bad king." at bounding box center [229, 164] width 206 height 18
click at [305, 242] on button "button" at bounding box center [312, 253] width 58 height 33
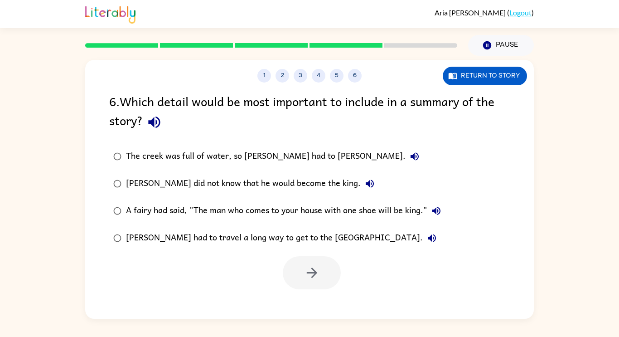
click at [305, 242] on div "[PERSON_NAME] had to travel a long way to get to the [GEOGRAPHIC_DATA]." at bounding box center [283, 238] width 315 height 18
click at [159, 124] on icon "button" at bounding box center [154, 122] width 16 height 16
click at [411, 158] on icon "button" at bounding box center [415, 156] width 8 height 8
click at [364, 180] on icon "button" at bounding box center [369, 183] width 11 height 11
click at [406, 155] on button "The creek was full of water, so [PERSON_NAME] had to [PERSON_NAME]." at bounding box center [415, 156] width 18 height 18
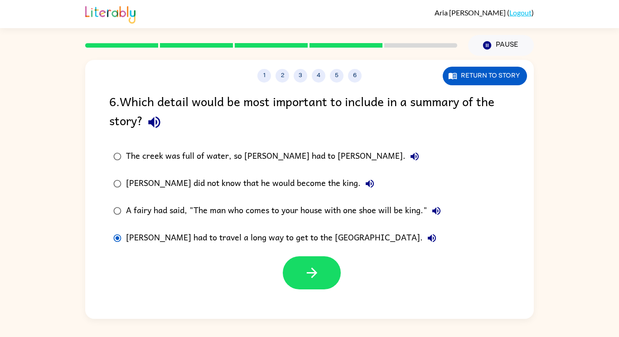
click at [406, 155] on button "The creek was full of water, so [PERSON_NAME] had to [PERSON_NAME]." at bounding box center [415, 156] width 18 height 18
click at [364, 179] on icon "button" at bounding box center [369, 183] width 11 height 11
click at [366, 183] on icon "button" at bounding box center [370, 183] width 8 height 8
click at [438, 213] on icon "button" at bounding box center [436, 210] width 11 height 11
click at [437, 213] on icon "button" at bounding box center [436, 210] width 11 height 11
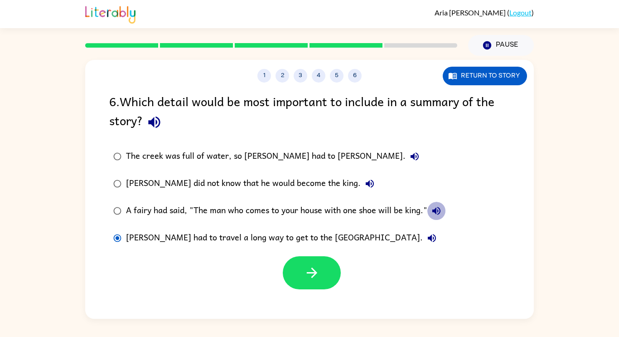
click at [437, 213] on icon "button" at bounding box center [436, 210] width 11 height 11
click at [434, 214] on icon "button" at bounding box center [436, 210] width 11 height 11
click at [428, 238] on icon "button" at bounding box center [432, 238] width 8 height 8
click at [305, 253] on div at bounding box center [309, 271] width 449 height 38
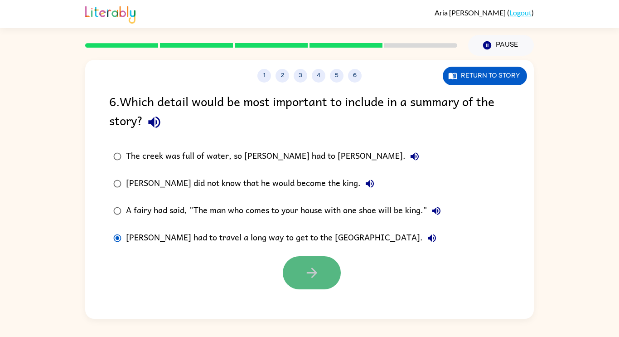
click at [309, 265] on icon "button" at bounding box center [312, 273] width 16 height 16
